Goal: Ask a question

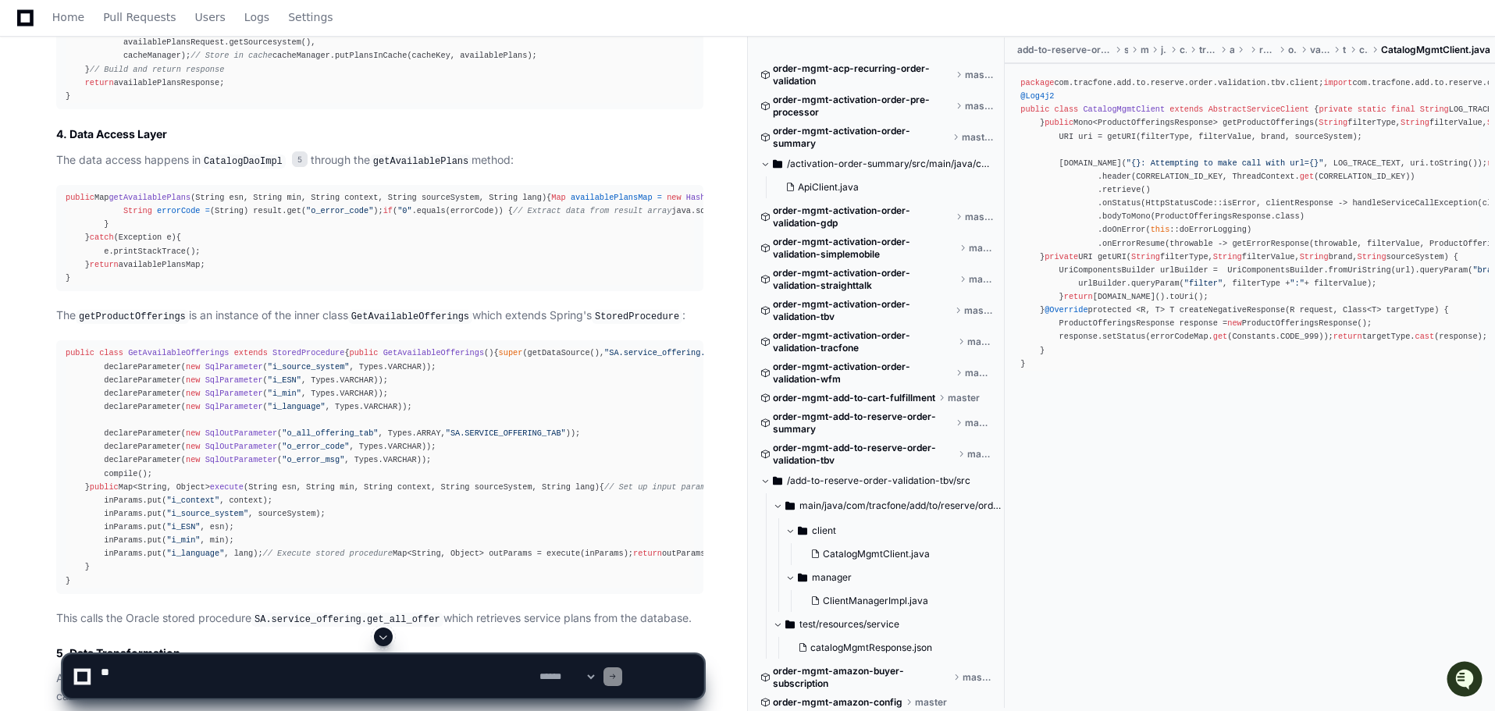
scroll to position [2810, 0]
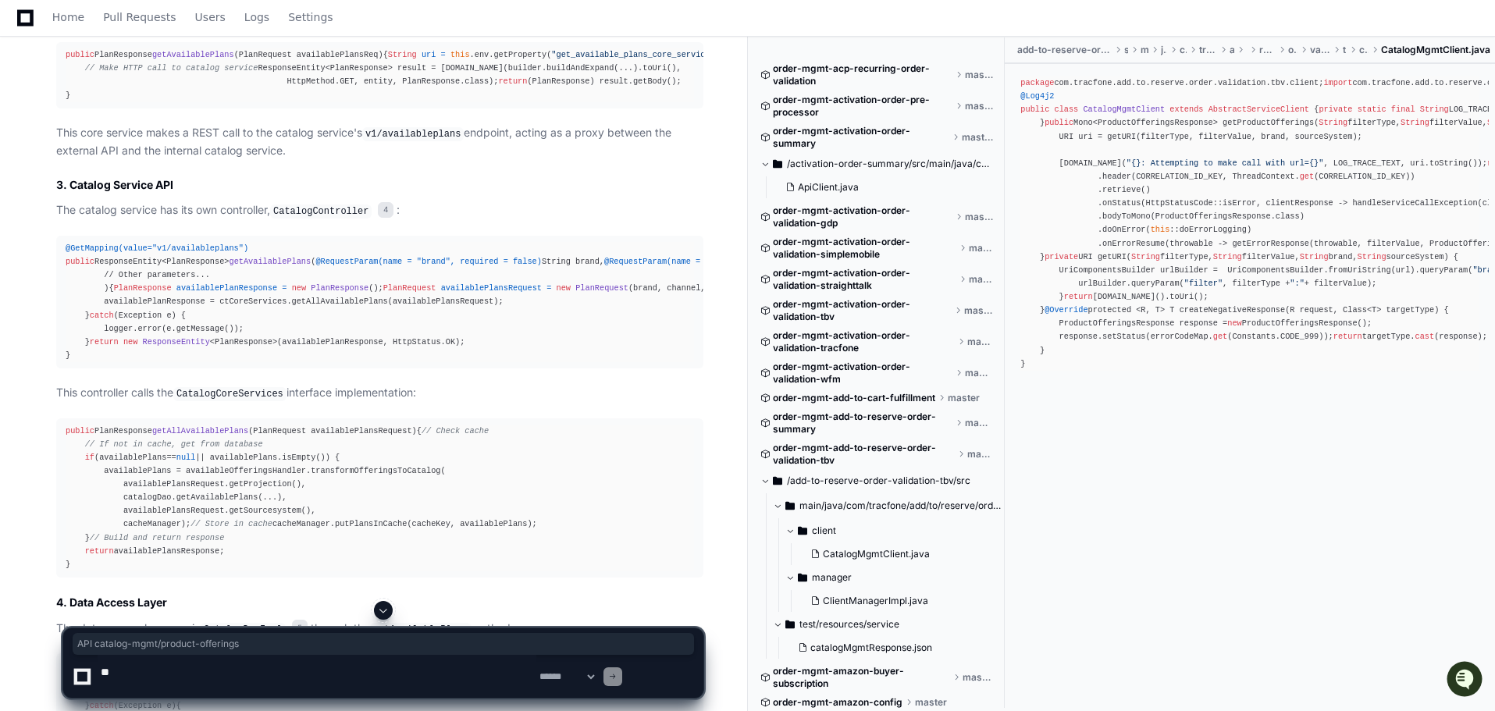
drag, startPoint x: 182, startPoint y: 293, endPoint x: 501, endPoint y: 285, distance: 319.4
copy h1 "API catalog-mgmt/product-offerings"
click at [220, 676] on textarea at bounding box center [317, 676] width 439 height 43
click at [381, 674] on textarea at bounding box center [317, 676] width 439 height 43
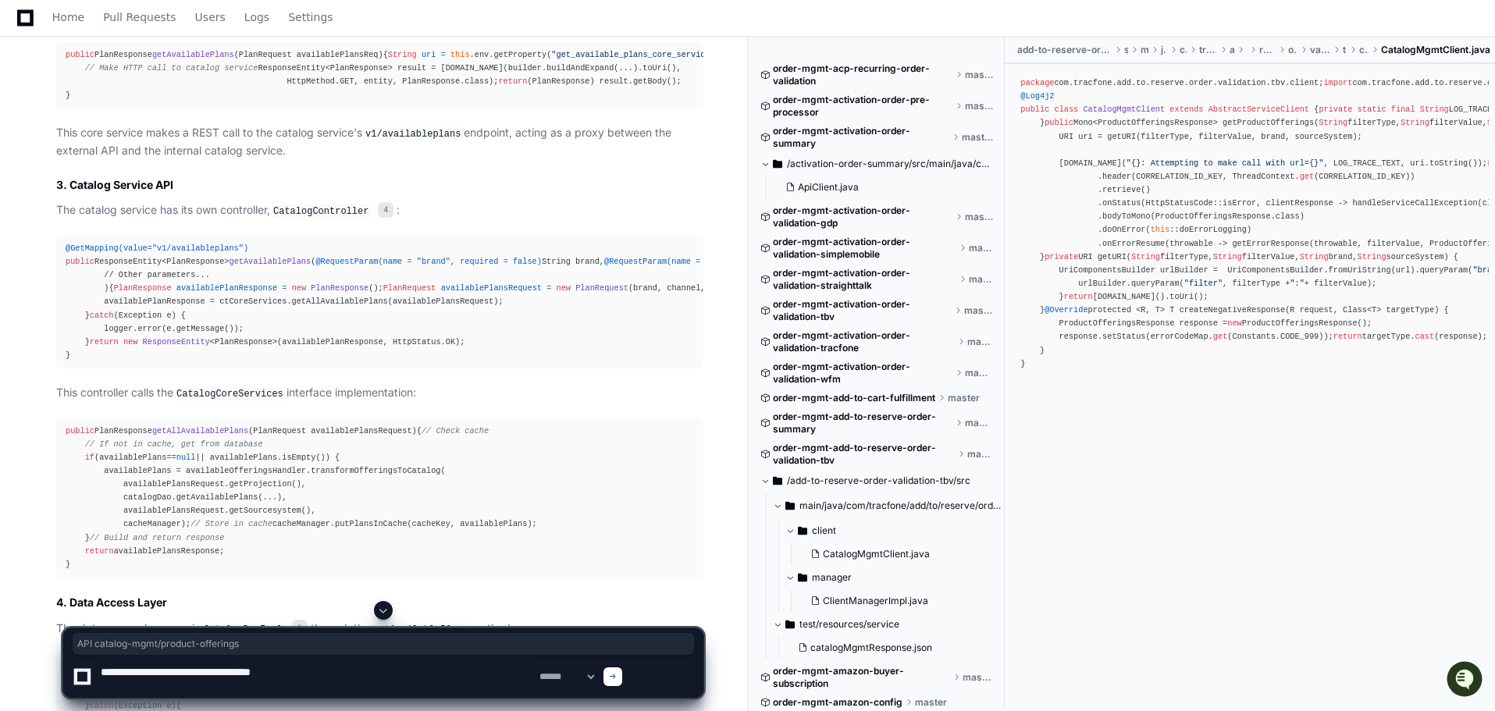
paste textarea "**********"
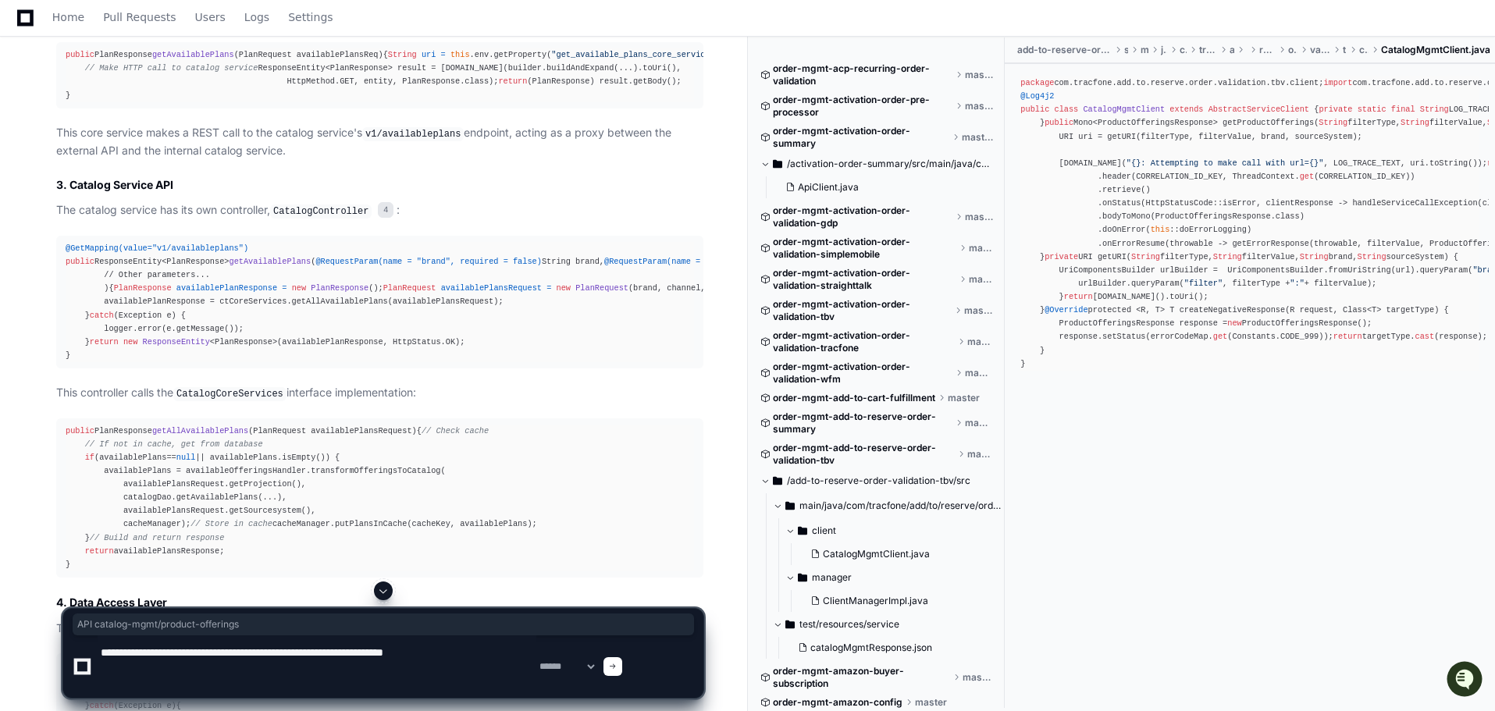
type textarea "**********"
click at [617, 663] on span at bounding box center [613, 667] width 8 height 8
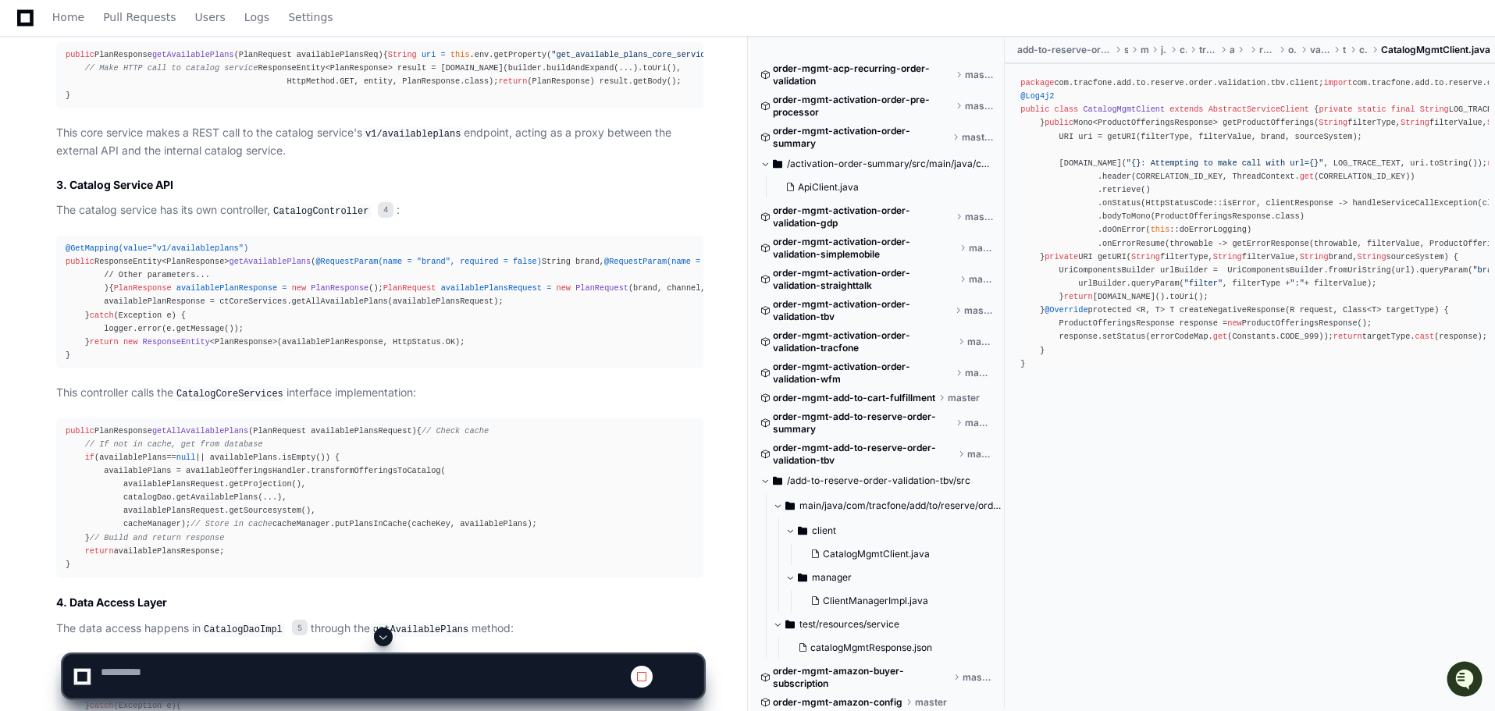
click at [389, 631] on span at bounding box center [383, 637] width 12 height 12
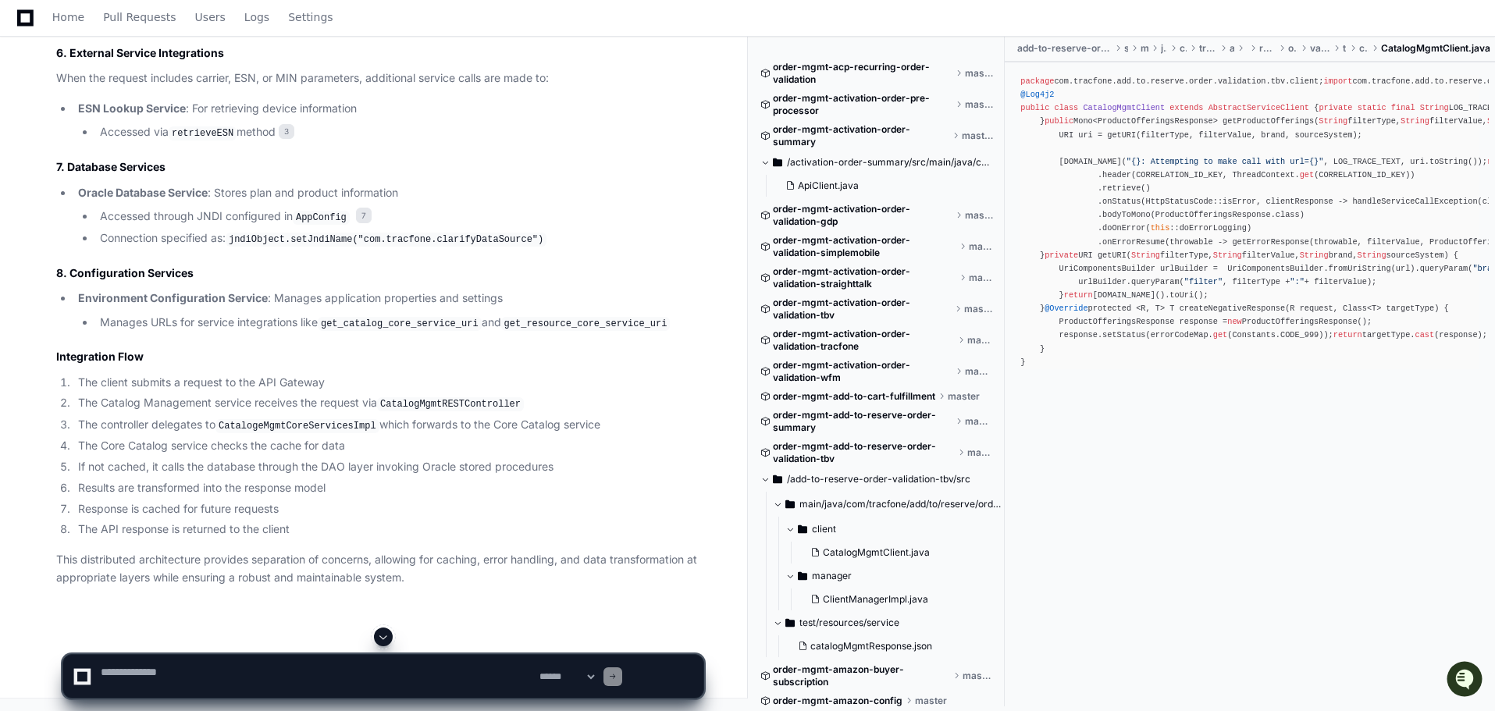
scroll to position [38014, 0]
click at [770, 167] on span at bounding box center [764, 162] width 9 height 9
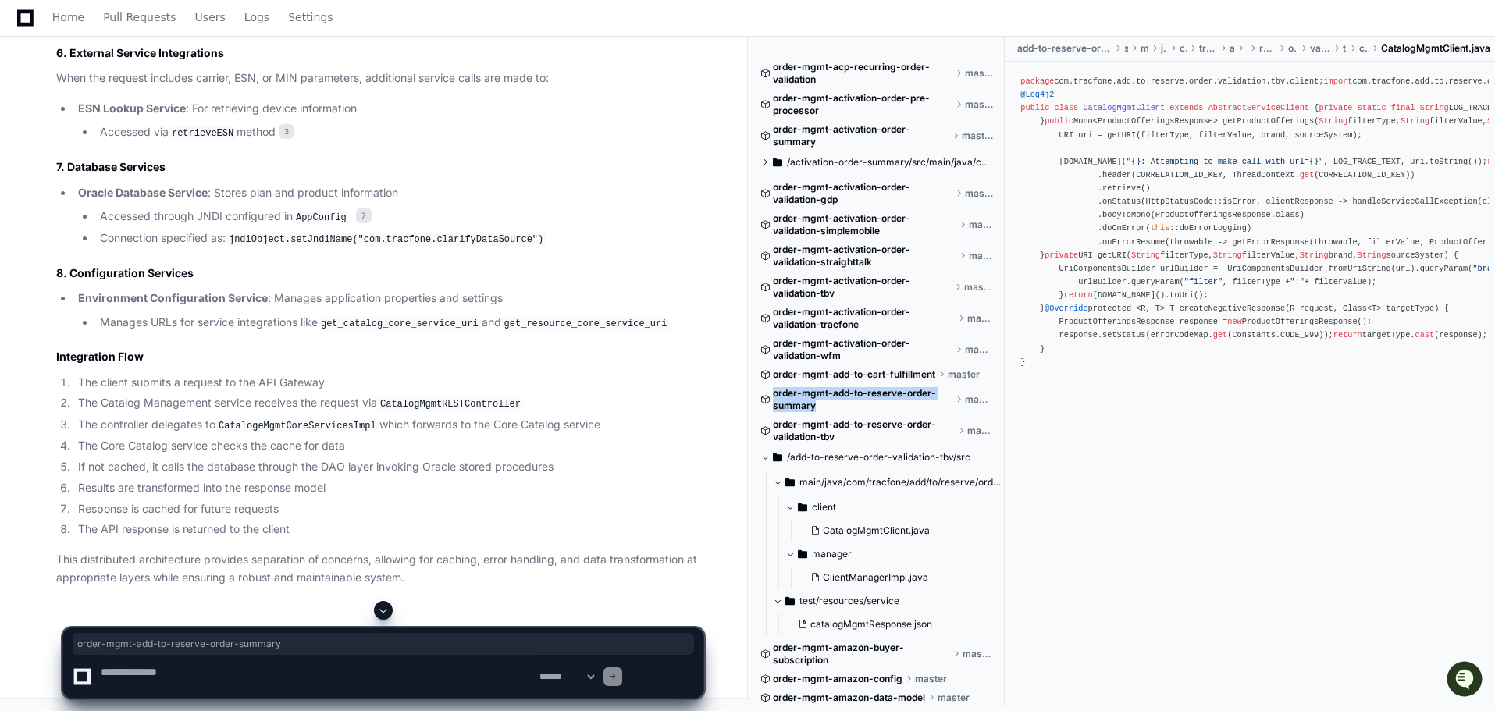
drag, startPoint x: 874, startPoint y: 520, endPoint x: 781, endPoint y: 507, distance: 93.8
click at [781, 412] on span "order-mgmt-add-to-reserve-order-summary" at bounding box center [863, 399] width 180 height 25
copy span "order-mgmt-add-to-reserve-order-summary"
